Goal: Task Accomplishment & Management: Use online tool/utility

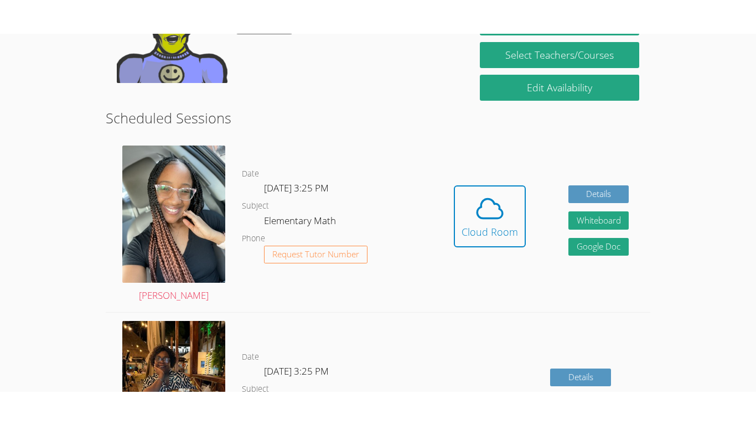
scroll to position [250, 0]
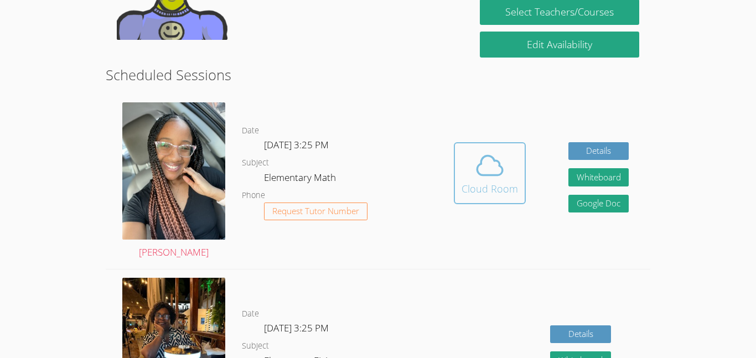
click at [475, 192] on div "Cloud Room" at bounding box center [490, 189] width 56 height 16
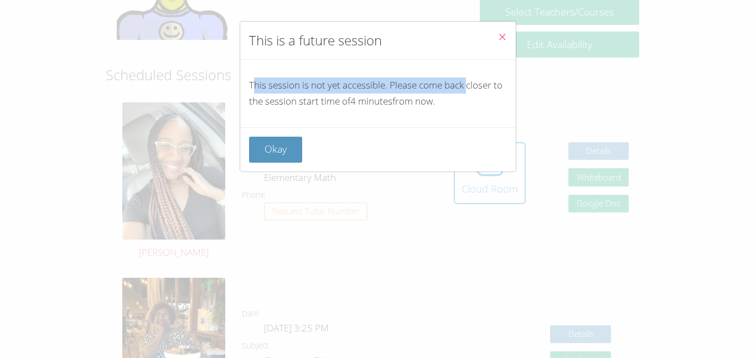
drag, startPoint x: 252, startPoint y: 82, endPoint x: 499, endPoint y: 91, distance: 247.1
click at [499, 91] on p "This session is not yet accessible. Please come back closer to the session star…" at bounding box center [378, 94] width 258 height 32
click at [498, 93] on p "This session is not yet accessible. Please come back closer to the session star…" at bounding box center [378, 94] width 258 height 32
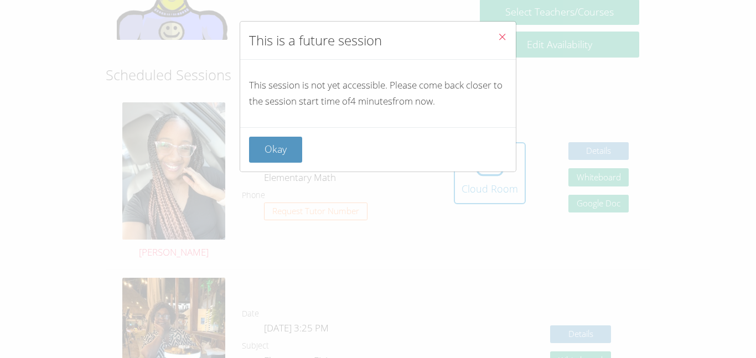
drag, startPoint x: 498, startPoint y: 93, endPoint x: 533, endPoint y: 128, distance: 49.3
click at [533, 128] on div "This is a future session This session is not yet accessible. Please come back c…" at bounding box center [378, 179] width 756 height 358
click at [598, 72] on div "This is a future session This session is not yet accessible. Please come back c…" at bounding box center [378, 179] width 756 height 358
drag, startPoint x: 240, startPoint y: 83, endPoint x: 471, endPoint y: 112, distance: 232.7
click at [471, 112] on div "This session is not yet accessible. Please come back closer to the session star…" at bounding box center [378, 94] width 276 height 68
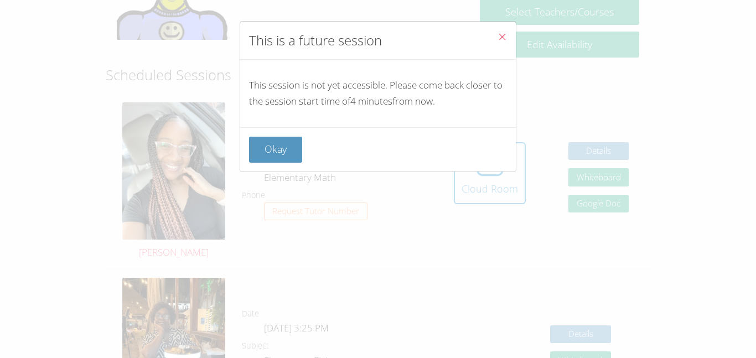
click at [709, 158] on div "This is a future session This session is not yet accessible. Please come back c…" at bounding box center [378, 179] width 756 height 358
click at [291, 150] on button "Okay" at bounding box center [275, 150] width 53 height 26
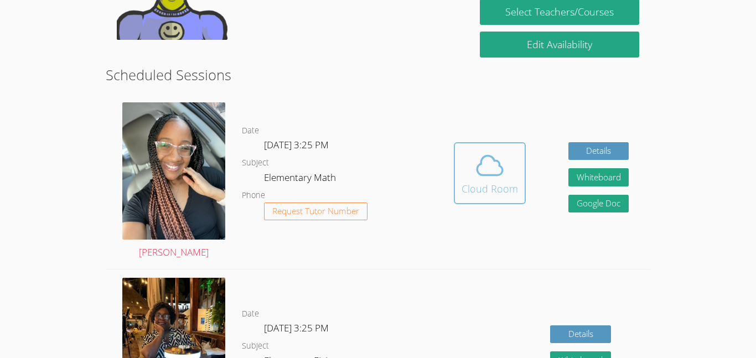
click at [494, 170] on icon at bounding box center [489, 165] width 31 height 31
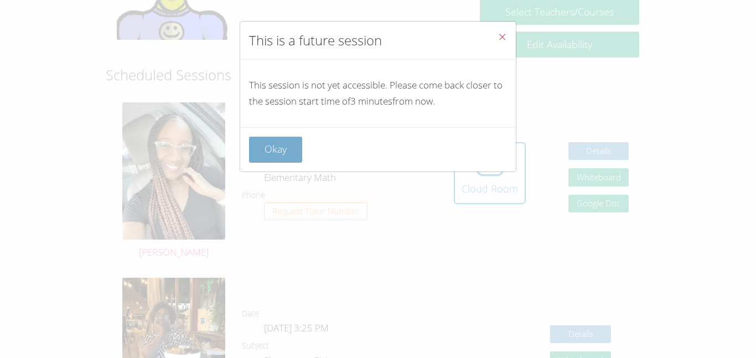
click at [286, 152] on button "Okay" at bounding box center [275, 150] width 53 height 26
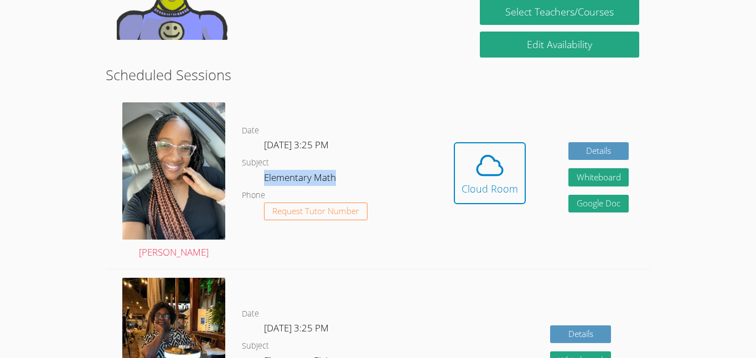
drag, startPoint x: 265, startPoint y: 180, endPoint x: 337, endPoint y: 178, distance: 71.4
click at [337, 178] on dd "Elementary Math" at bounding box center [301, 179] width 74 height 19
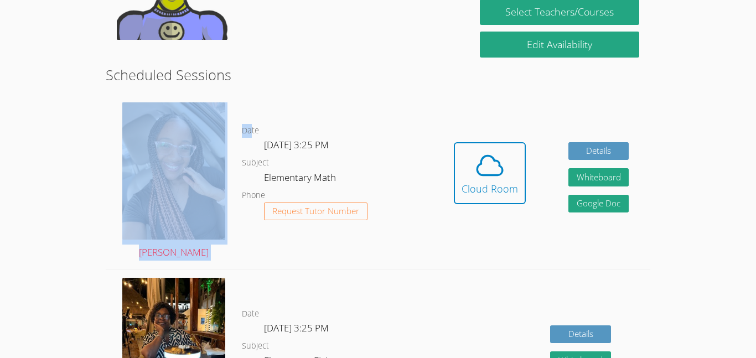
drag, startPoint x: 241, startPoint y: 107, endPoint x: 252, endPoint y: 136, distance: 30.8
click at [252, 136] on div "Date Tue Oct 7, 3:25 PM Subject Elementary Math Phone Request Tutor Number" at bounding box center [337, 181] width 190 height 175
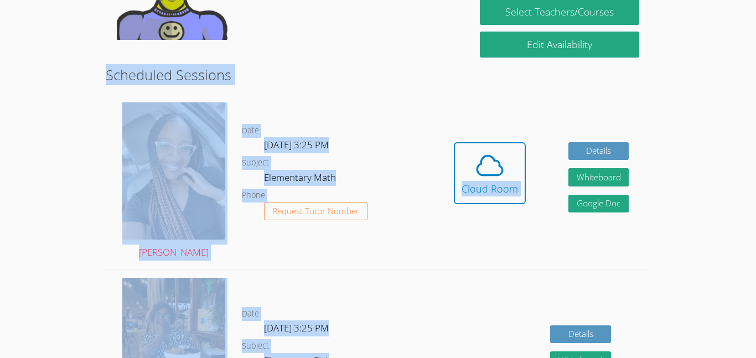
drag, startPoint x: 75, startPoint y: 76, endPoint x: 100, endPoint y: 75, distance: 25.5
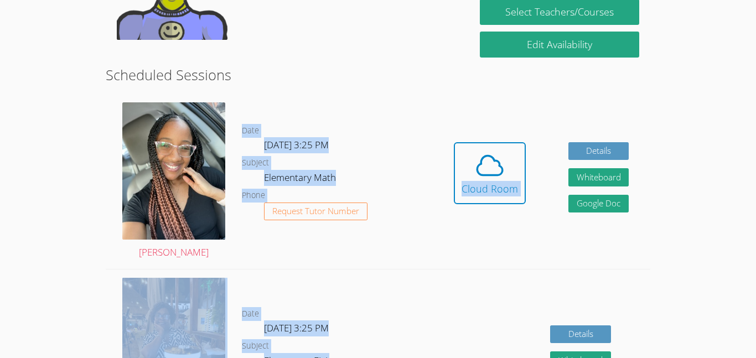
drag, startPoint x: 37, startPoint y: 110, endPoint x: 398, endPoint y: 184, distance: 368.5
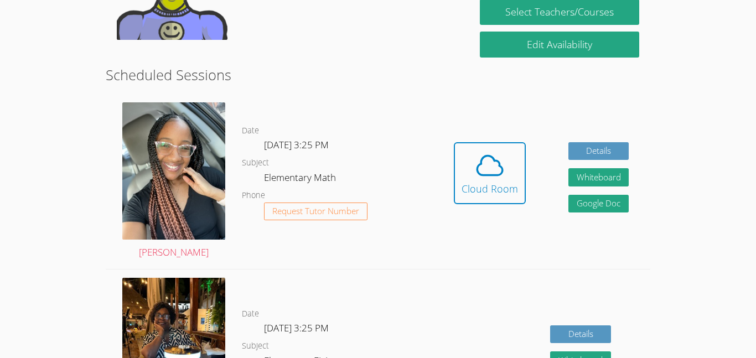
drag, startPoint x: 246, startPoint y: 142, endPoint x: 350, endPoint y: 179, distance: 110.7
click at [350, 179] on dl "Date Tue Oct 7, 3:25 PM Subject Elementary Math Phone Request Tutor Number" at bounding box center [337, 181] width 190 height 115
click at [419, 191] on dl "Date Tue Oct 7, 3:25 PM Subject Elementary Math Phone Request Tutor Number" at bounding box center [337, 181] width 190 height 115
drag, startPoint x: 20, startPoint y: 147, endPoint x: 0, endPoint y: 199, distance: 55.9
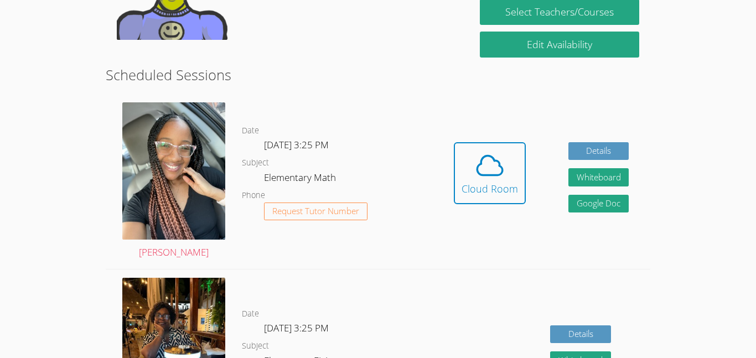
drag, startPoint x: 94, startPoint y: 178, endPoint x: 2, endPoint y: 105, distance: 117.4
click at [493, 154] on icon at bounding box center [489, 165] width 31 height 31
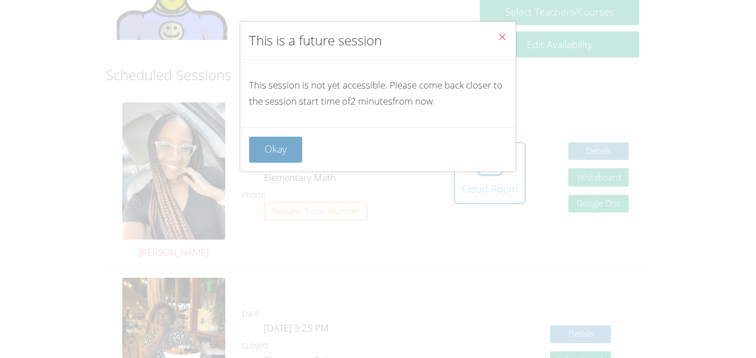
click at [261, 153] on button "Okay" at bounding box center [275, 150] width 53 height 26
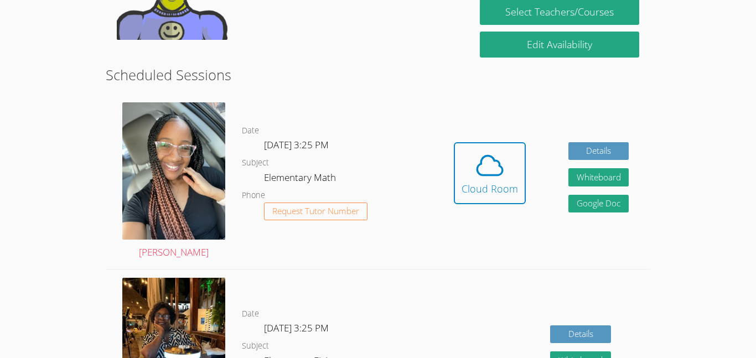
click at [393, 238] on dl "Date Tue Oct 7, 3:25 PM Subject Elementary Math Phone Request Tutor Number" at bounding box center [337, 181] width 190 height 115
click at [489, 190] on div "Cloud Room" at bounding box center [490, 189] width 56 height 16
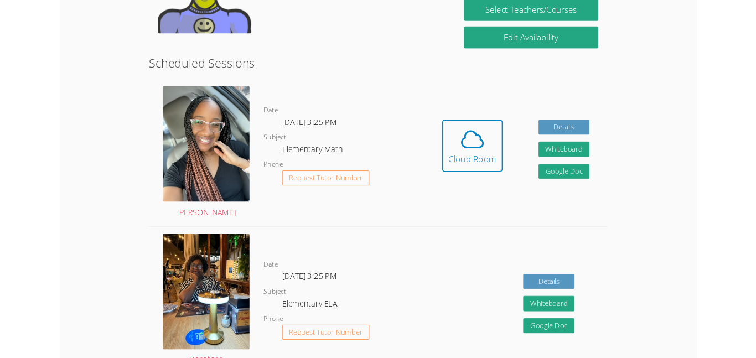
scroll to position [195, 0]
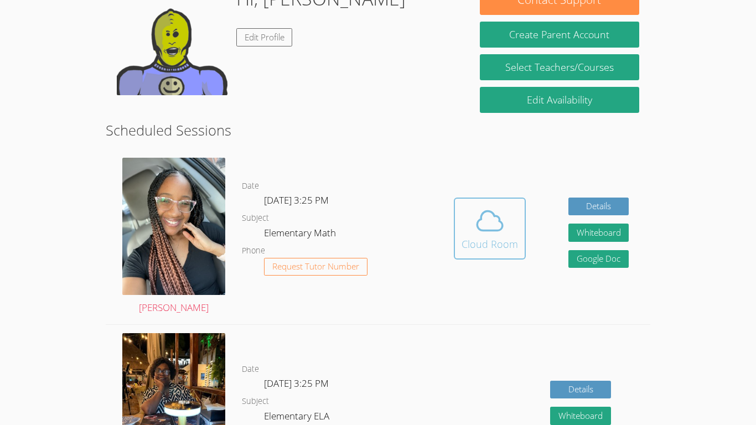
click at [463, 224] on span at bounding box center [490, 220] width 56 height 31
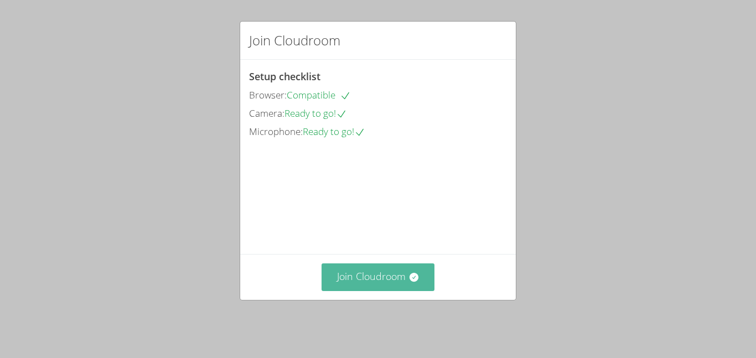
click at [372, 276] on button "Join Cloudroom" at bounding box center [378, 277] width 113 height 27
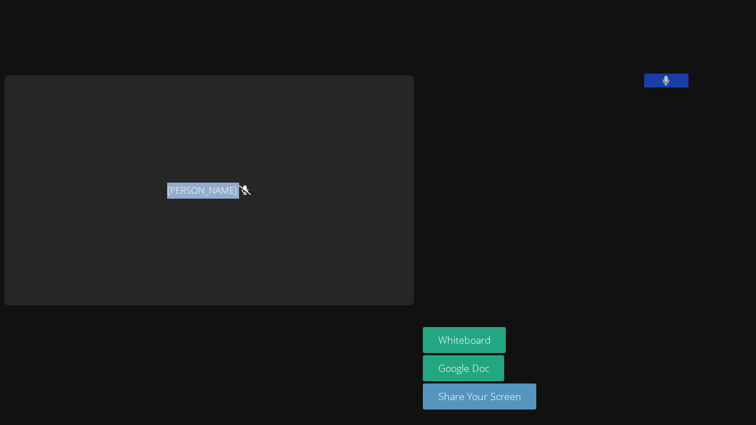
drag, startPoint x: 130, startPoint y: 191, endPoint x: 236, endPoint y: 191, distance: 105.7
click at [236, 191] on div "[PERSON_NAME]" at bounding box center [209, 190] width 410 height 230
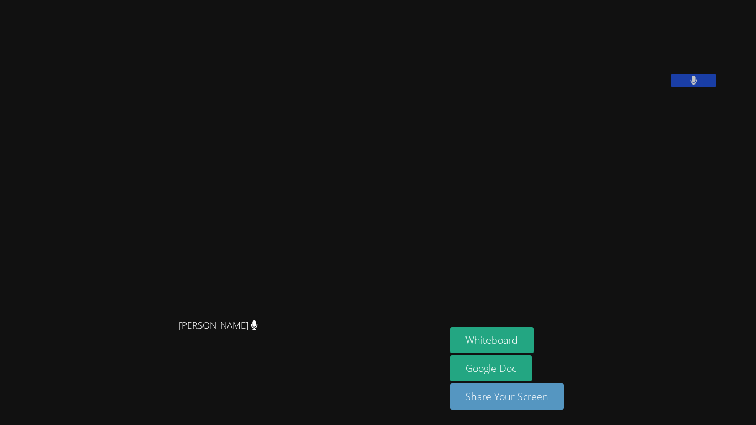
click at [723, 309] on aside "Jose Lara Whiteboard Google Doc Share Your Screen" at bounding box center [584, 212] width 277 height 425
click at [527, 334] on button "Whiteboard" at bounding box center [492, 340] width 84 height 26
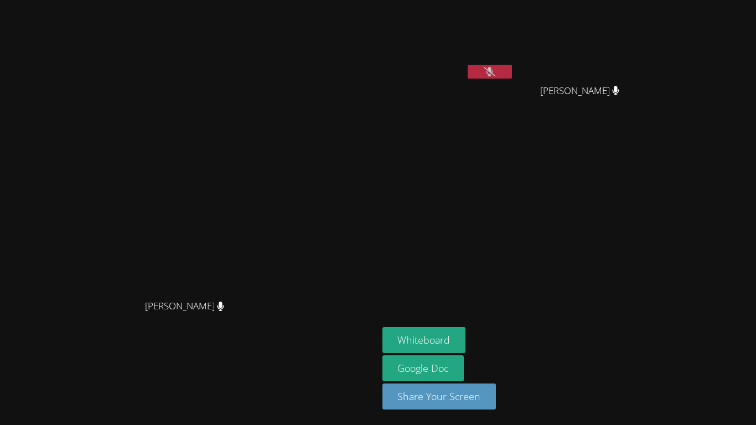
click at [496, 71] on icon at bounding box center [490, 71] width 12 height 9
click at [512, 66] on button at bounding box center [490, 72] width 44 height 14
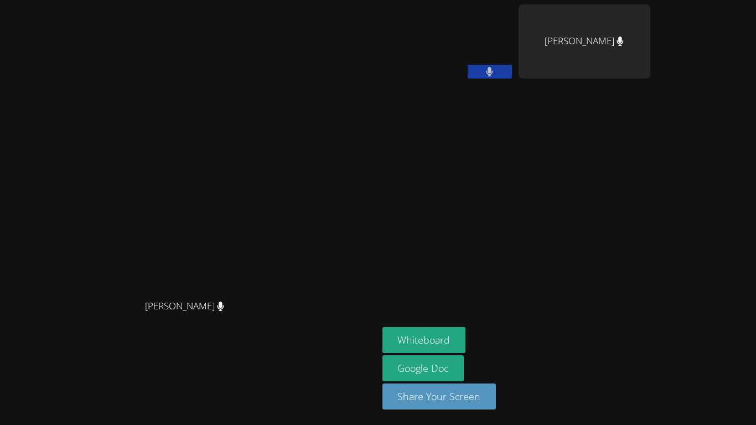
click at [512, 66] on button at bounding box center [490, 72] width 44 height 14
click at [514, 53] on video at bounding box center [449, 41] width 132 height 74
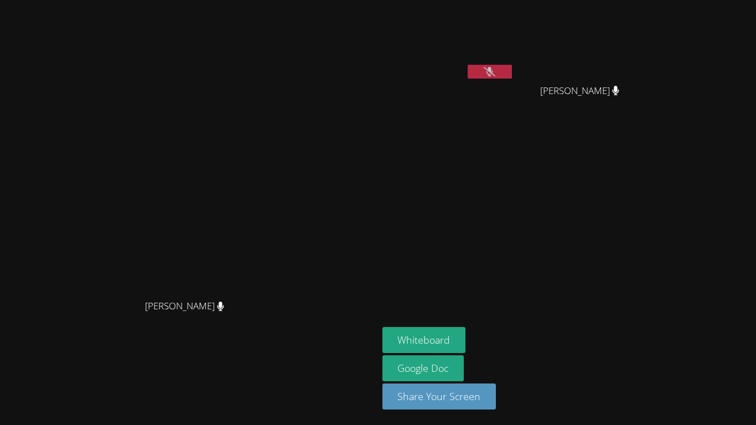
click at [512, 71] on button at bounding box center [490, 72] width 44 height 14
click at [496, 73] on icon at bounding box center [490, 71] width 12 height 9
click at [582, 138] on aside "Jose Lara Alejandra Ruvalcaba Melgoza Alejandra Ruvalcaba Melgoza Whiteboard Go…" at bounding box center [516, 212] width 277 height 425
drag, startPoint x: 589, startPoint y: 73, endPoint x: 514, endPoint y: 58, distance: 75.7
click at [514, 58] on div "[PERSON_NAME]" at bounding box center [449, 43] width 132 height 79
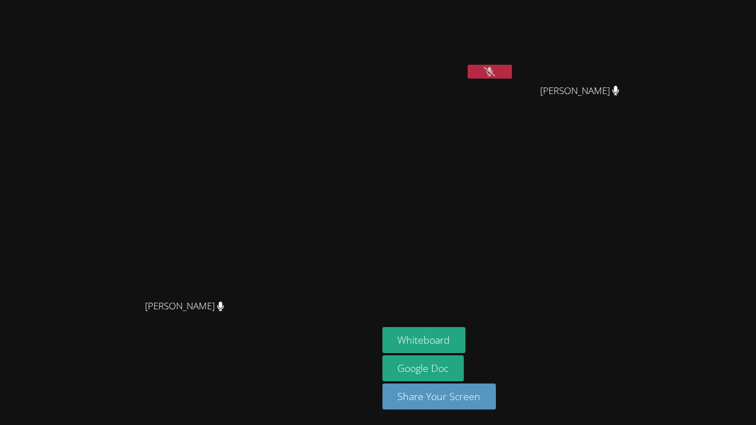
click at [496, 71] on icon at bounding box center [490, 71] width 12 height 9
click at [620, 83] on span "[PERSON_NAME]" at bounding box center [579, 91] width 79 height 16
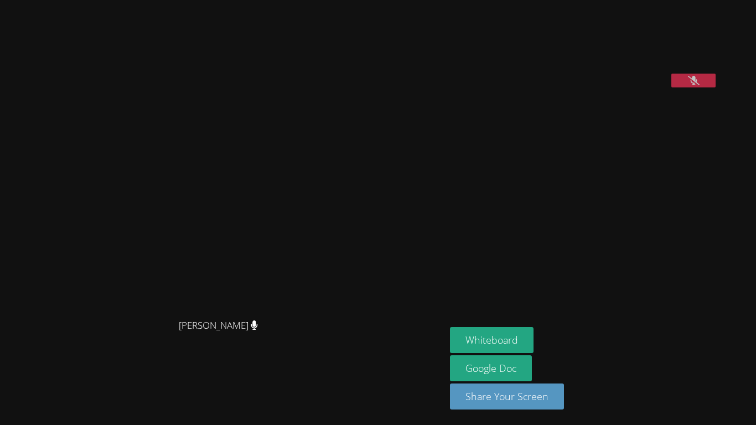
click at [700, 85] on icon at bounding box center [694, 80] width 12 height 9
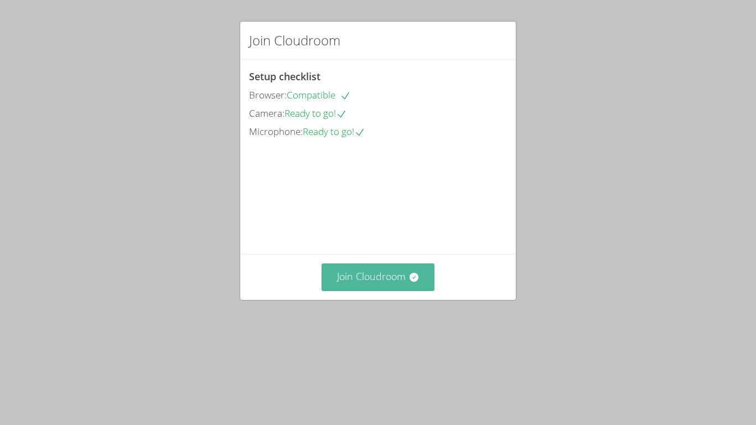
click at [383, 291] on button "Join Cloudroom" at bounding box center [378, 277] width 113 height 27
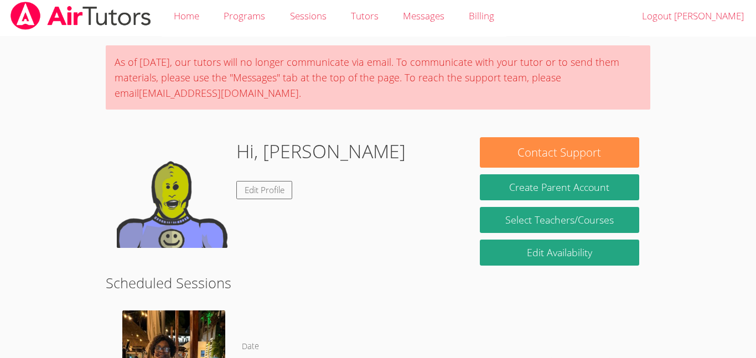
scroll to position [2, 0]
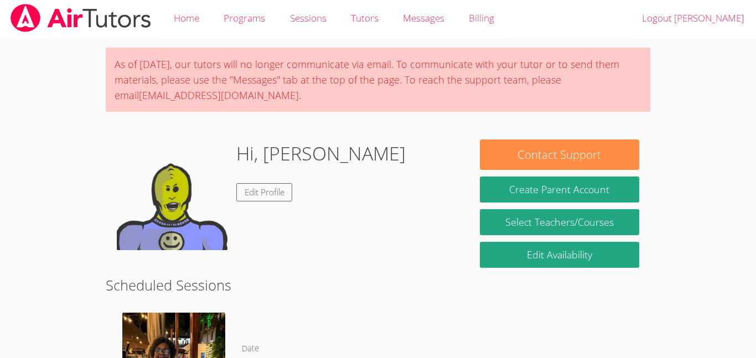
click at [335, 172] on div "Hi, Jose Edit Profile" at bounding box center [287, 195] width 341 height 111
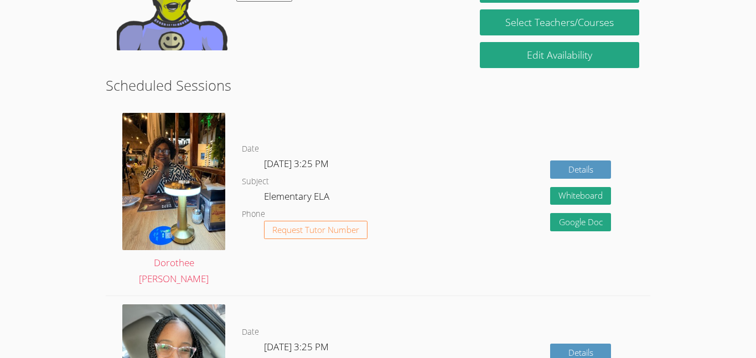
scroll to position [198, 0]
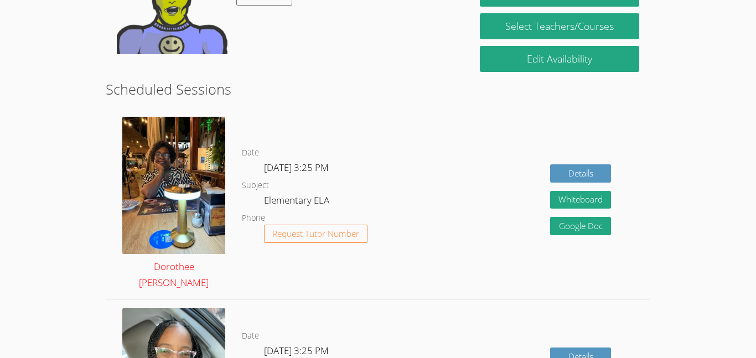
click at [175, 179] on img at bounding box center [173, 185] width 103 height 137
